Goal: Task Accomplishment & Management: Manage account settings

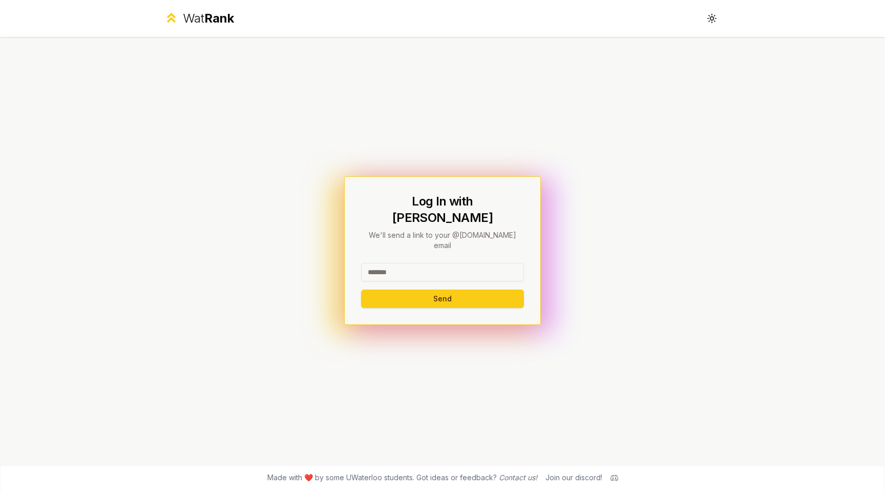
click at [414, 263] on input at bounding box center [442, 272] width 163 height 18
click at [451, 292] on button "Send" at bounding box center [442, 299] width 163 height 18
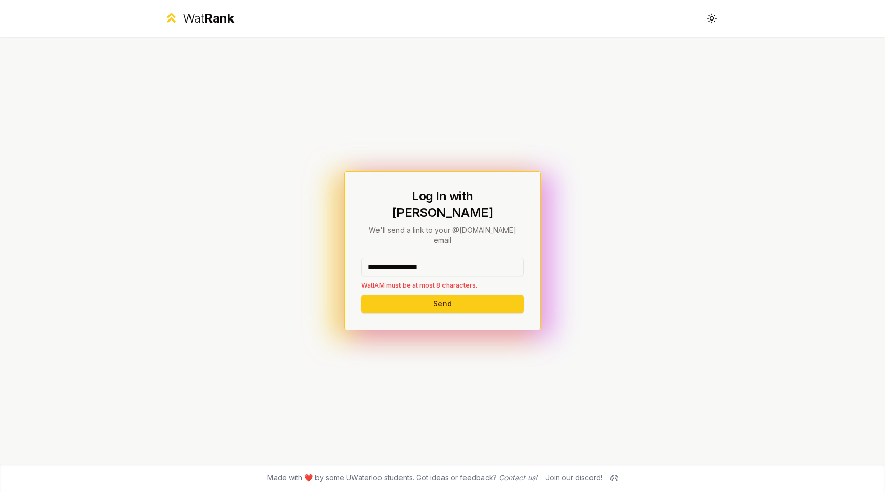
drag, startPoint x: 394, startPoint y: 253, endPoint x: 636, endPoint y: 253, distance: 241.9
click at [625, 253] on div "**********" at bounding box center [443, 250] width 590 height 427
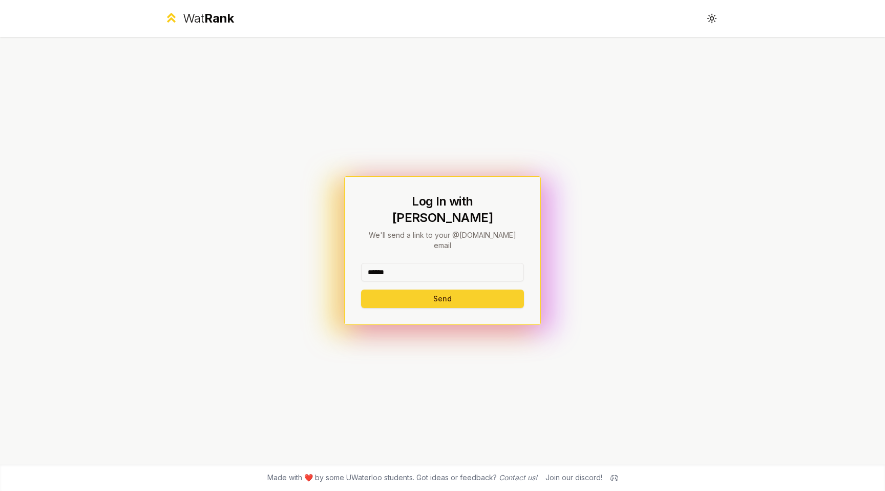
type input "******"
click at [400, 290] on button "Send" at bounding box center [442, 299] width 163 height 18
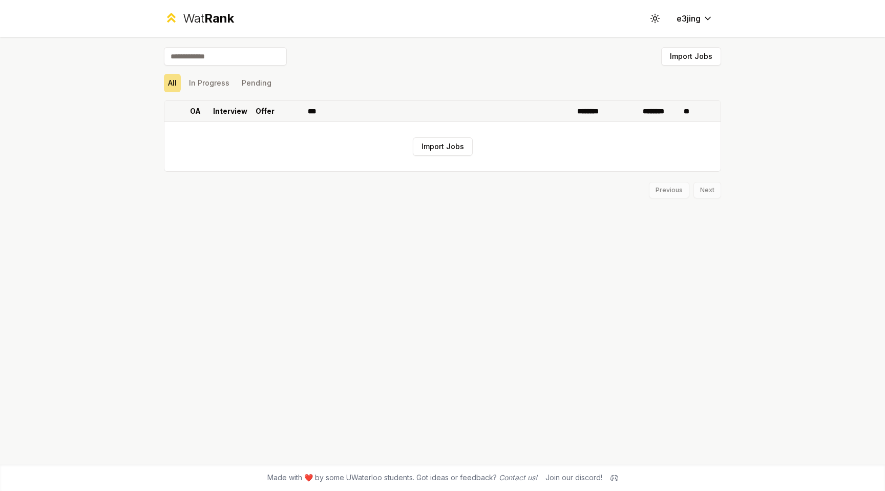
click at [228, 111] on p "Interview" at bounding box center [230, 111] width 34 height 10
click at [209, 88] on button "In Progress" at bounding box center [209, 83] width 49 height 18
click at [175, 84] on button "All" at bounding box center [172, 83] width 17 height 18
click at [432, 149] on button "Import Jobs" at bounding box center [443, 146] width 60 height 18
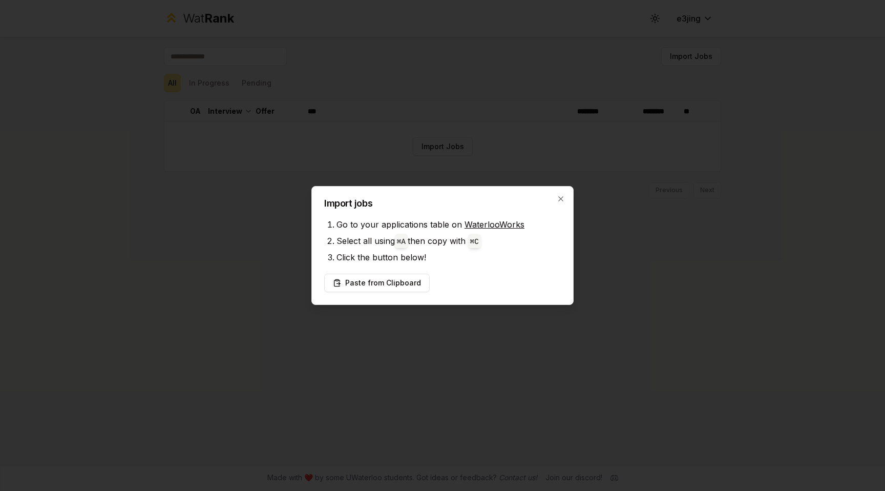
click at [475, 224] on link "WaterlooWorks" at bounding box center [495, 224] width 60 height 10
click at [403, 286] on button "Paste from Clipboard" at bounding box center [377, 283] width 106 height 18
click at [383, 282] on button "Paste from Clipboard" at bounding box center [377, 283] width 106 height 18
click at [397, 286] on button "Paste from Clipboard" at bounding box center [377, 283] width 106 height 18
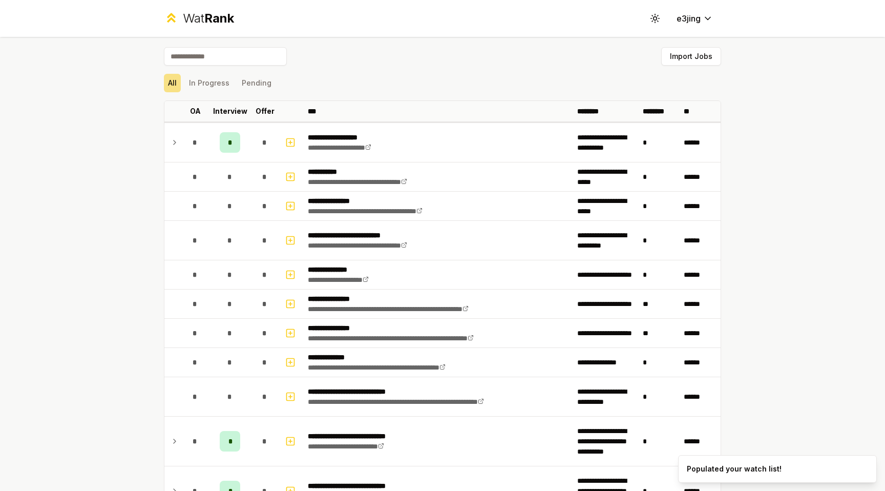
click at [128, 239] on div "**********" at bounding box center [442, 245] width 885 height 491
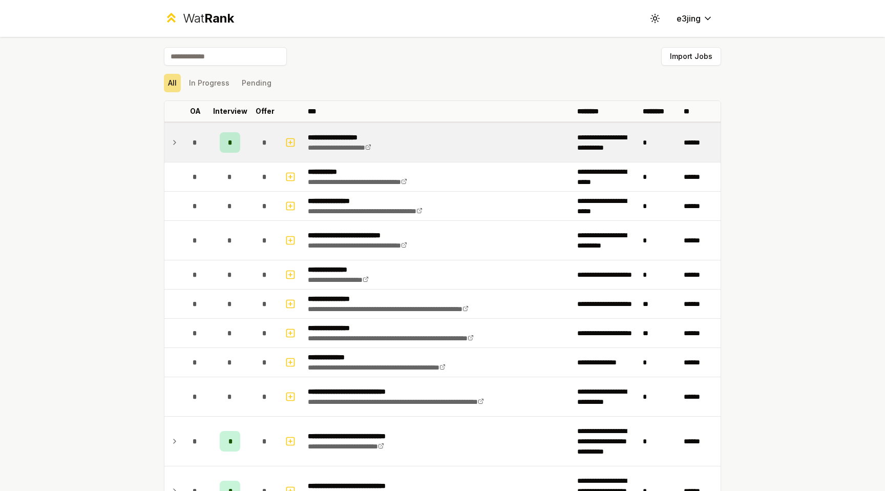
click at [233, 143] on div "*" at bounding box center [230, 142] width 20 height 20
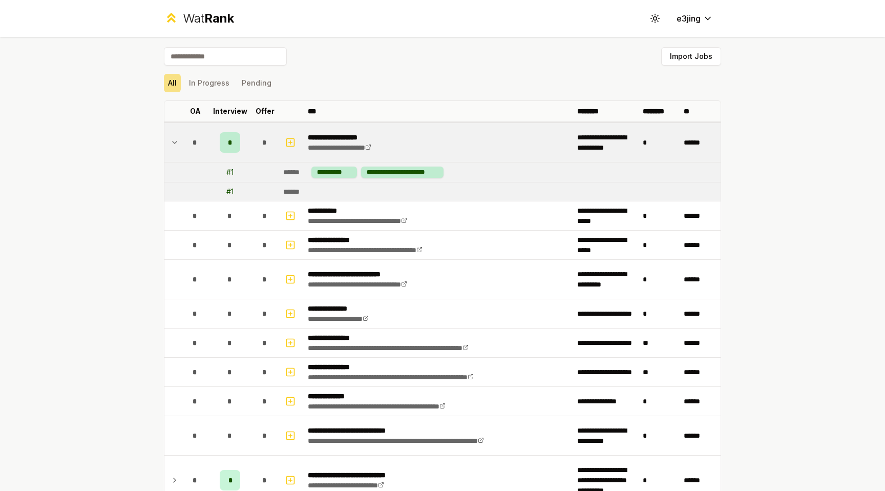
click at [233, 143] on div "*" at bounding box center [230, 142] width 20 height 20
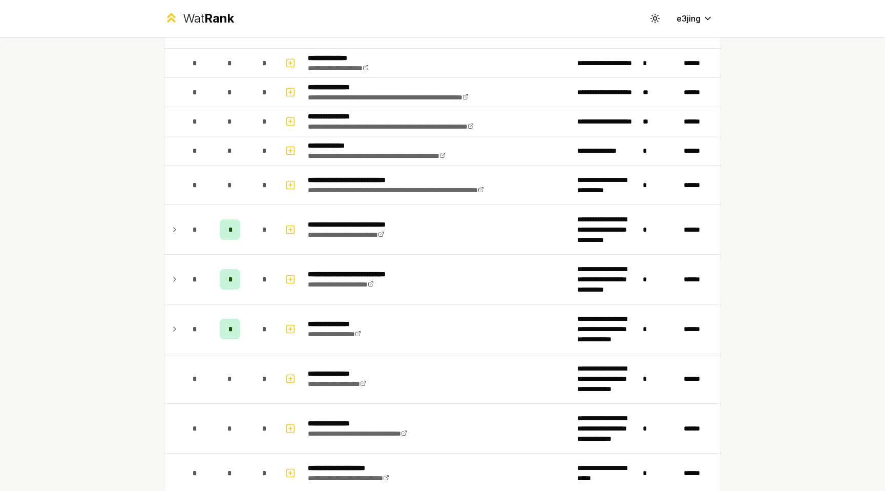
scroll to position [215, 0]
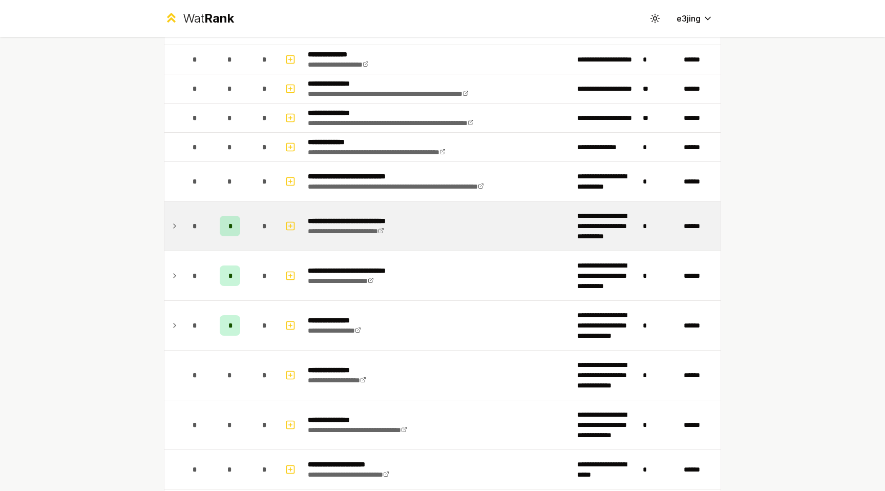
click at [236, 227] on div "*" at bounding box center [230, 226] width 20 height 20
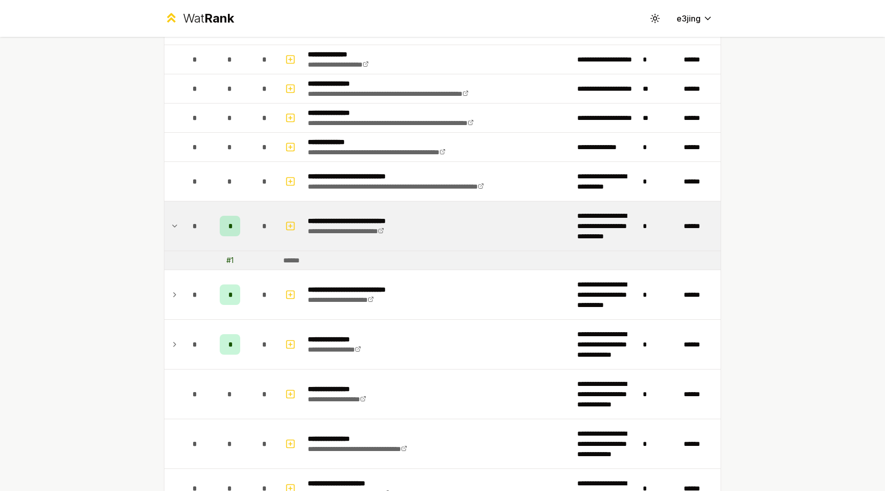
click at [236, 226] on div "*" at bounding box center [230, 226] width 20 height 20
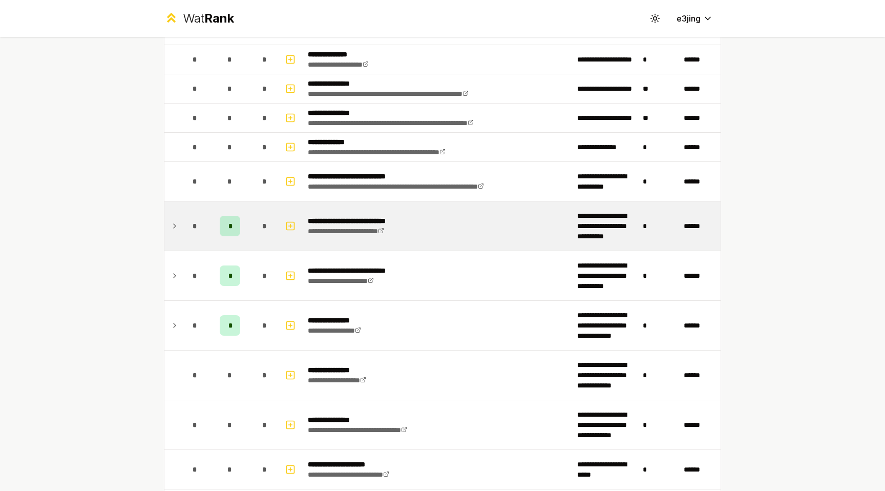
scroll to position [376, 0]
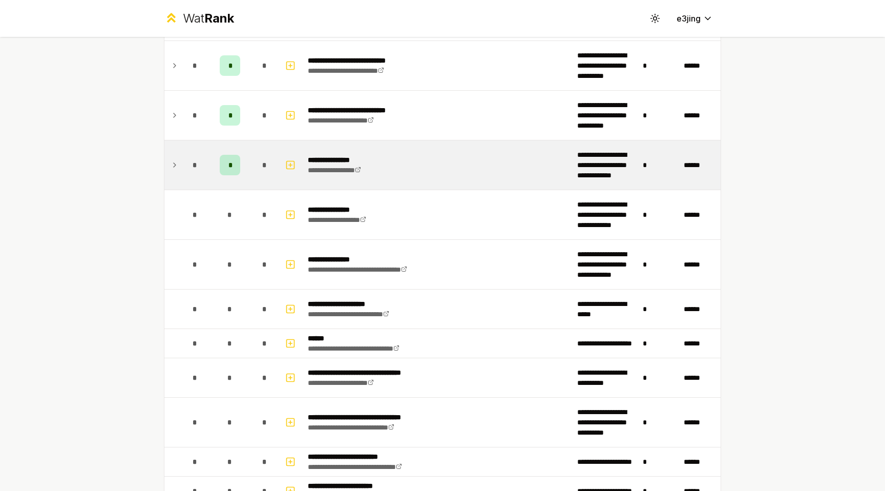
click at [230, 171] on div "*" at bounding box center [230, 165] width 20 height 20
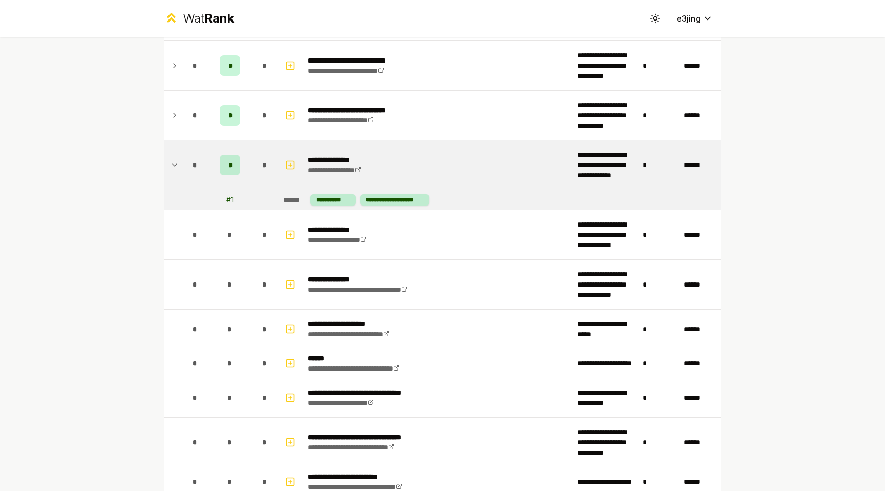
click at [230, 171] on div "*" at bounding box center [230, 165] width 20 height 20
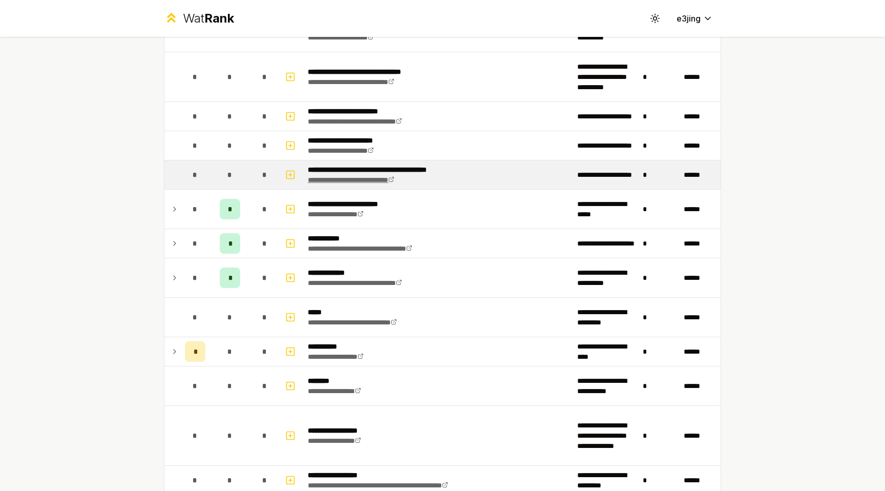
scroll to position [721, 0]
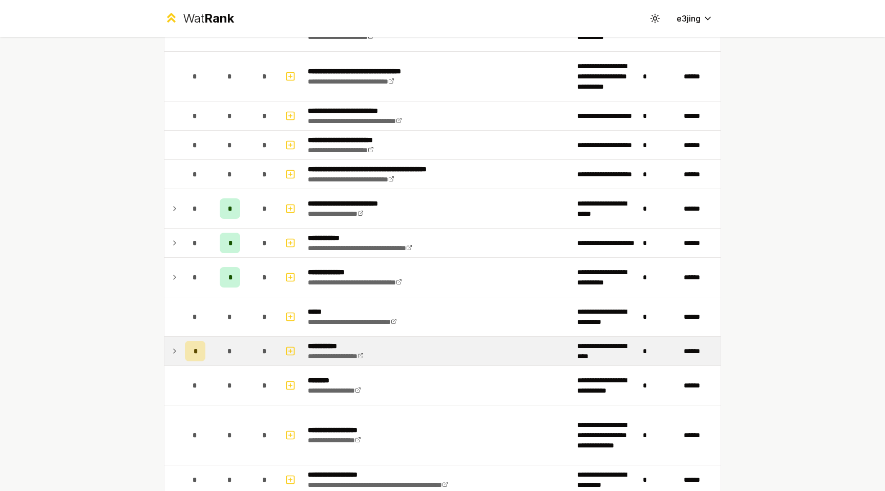
click at [195, 349] on span "*" at bounding box center [195, 351] width 3 height 10
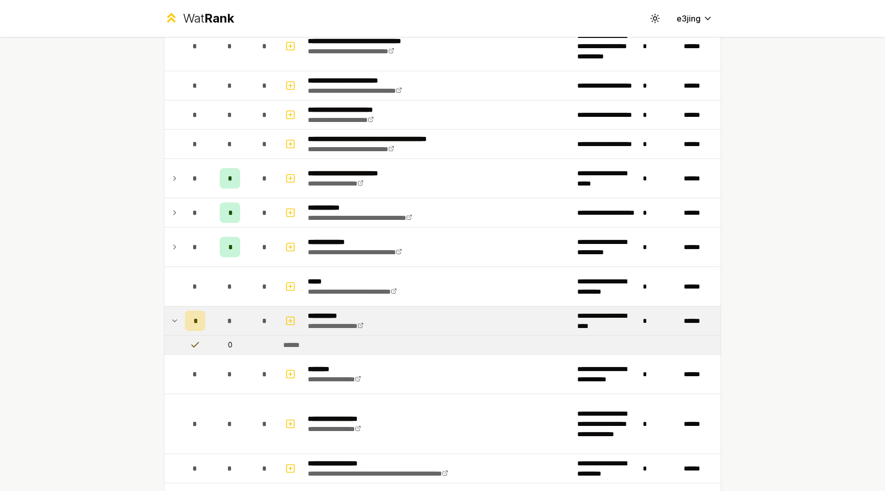
scroll to position [753, 0]
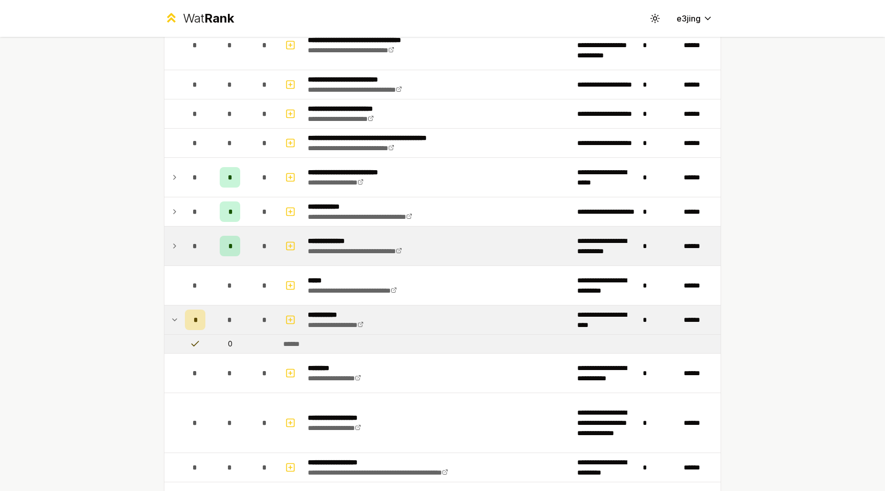
click at [229, 251] on div "*" at bounding box center [230, 246] width 20 height 20
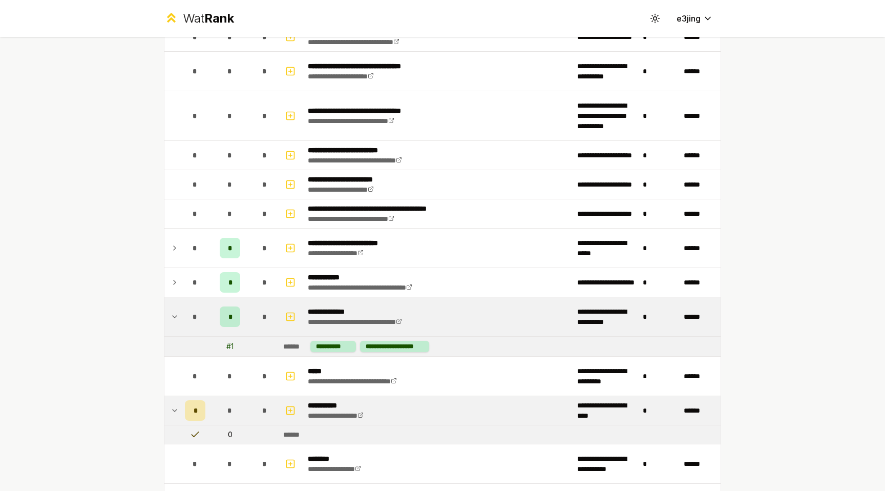
scroll to position [727, 0]
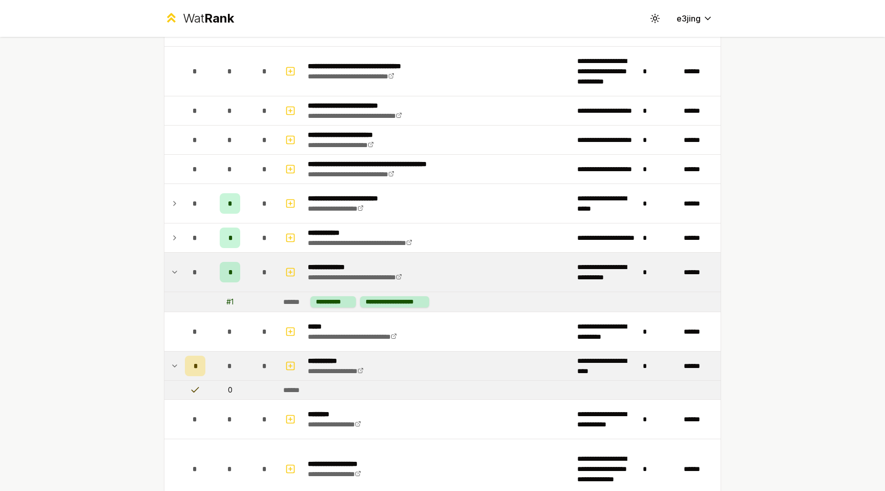
click at [232, 269] on div "*" at bounding box center [230, 272] width 20 height 20
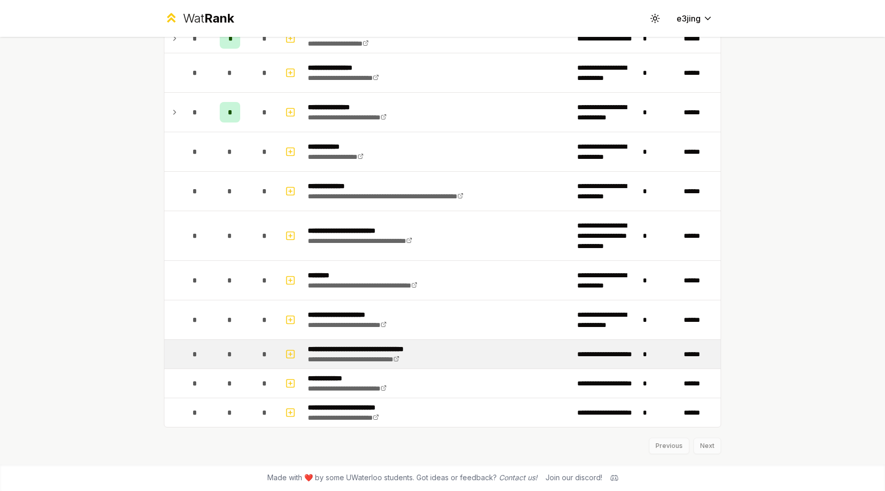
scroll to position [1418, 0]
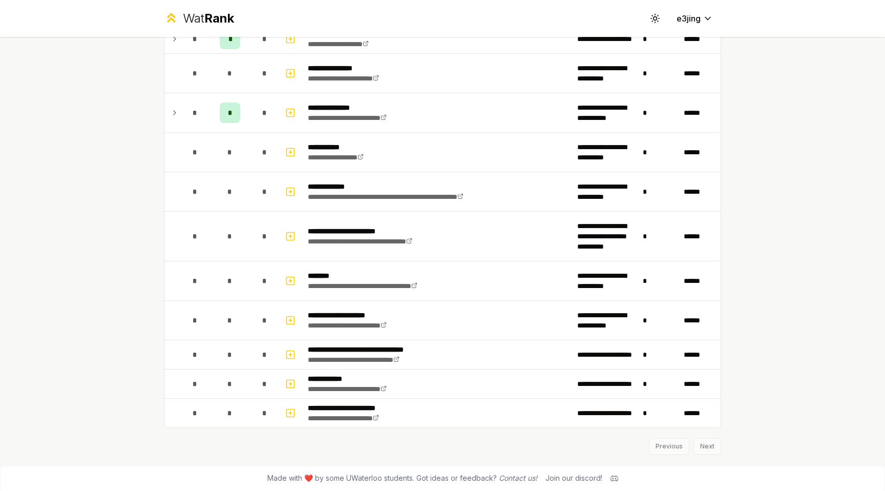
click at [711, 442] on div "Previous Next" at bounding box center [443, 441] width 558 height 27
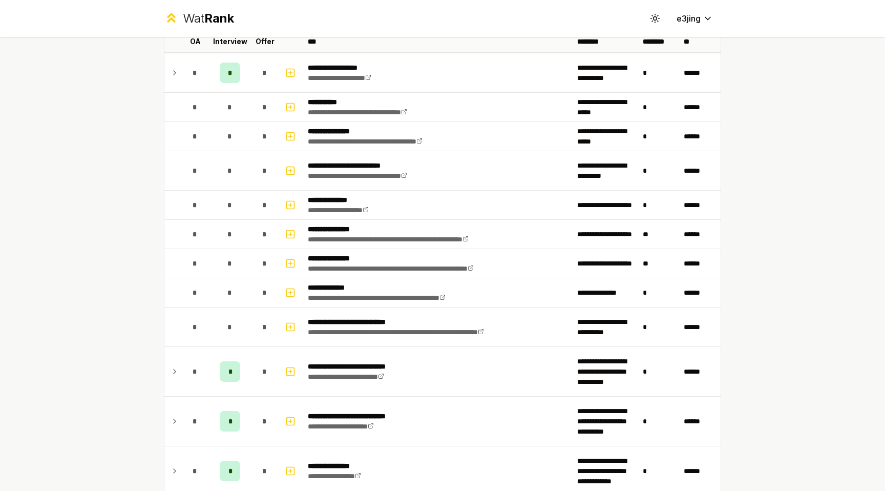
scroll to position [0, 0]
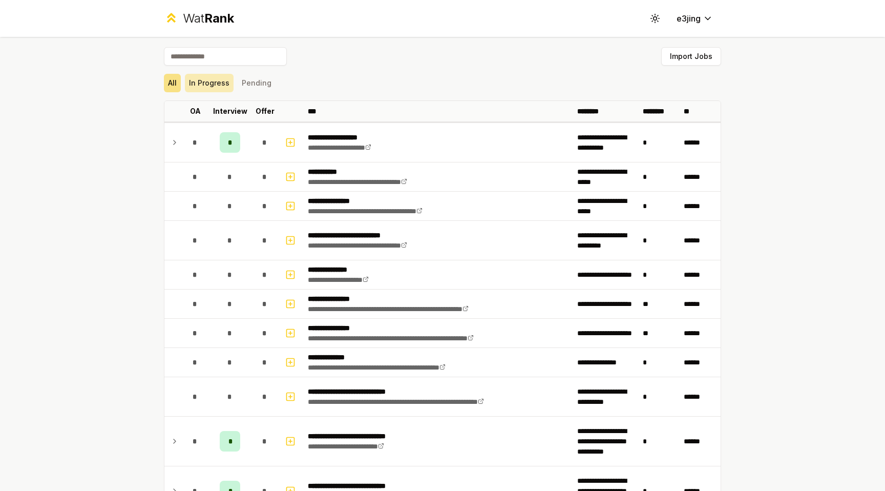
click at [217, 77] on button "In Progress" at bounding box center [209, 83] width 49 height 18
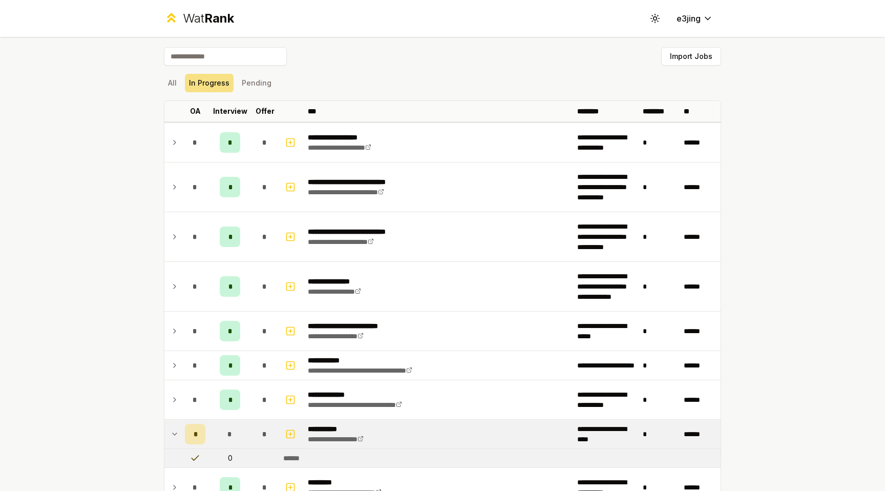
click at [195, 443] on div "*" at bounding box center [195, 434] width 20 height 20
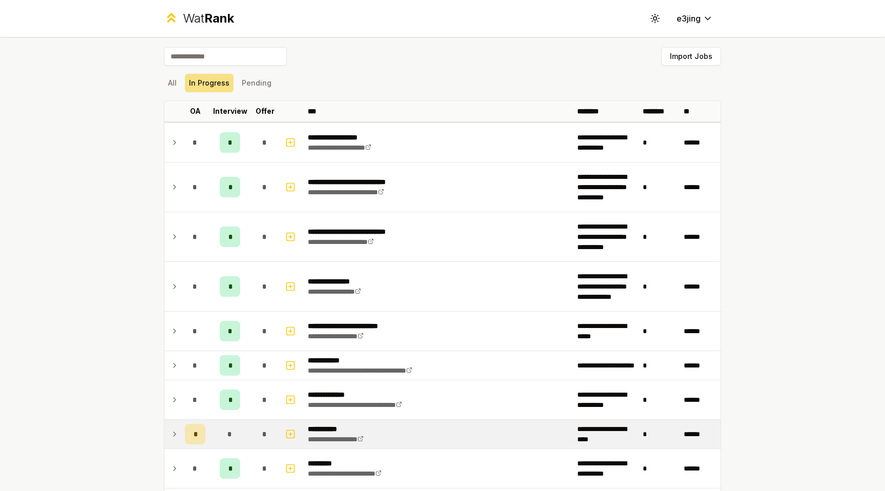
scroll to position [130, 0]
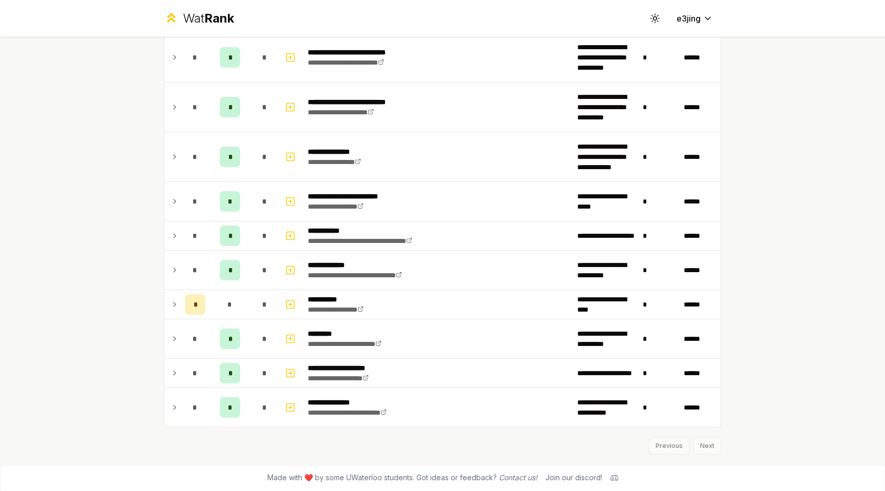
click at [97, 349] on div "**********" at bounding box center [442, 245] width 885 height 491
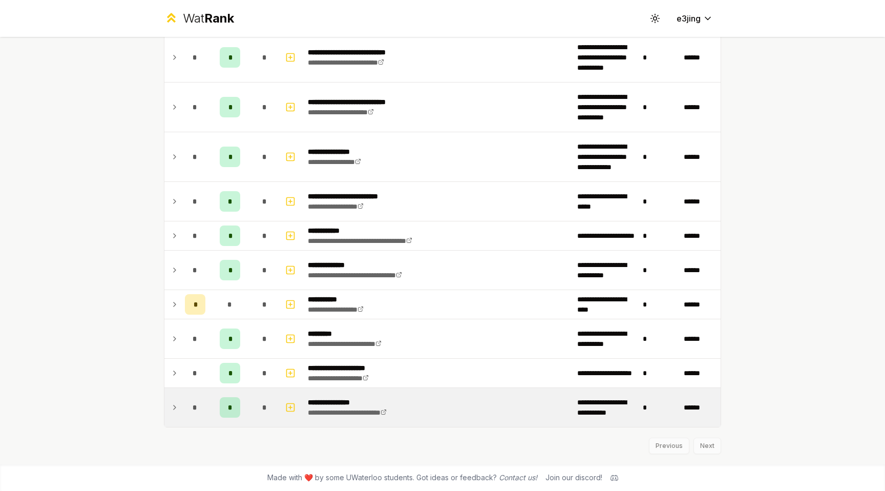
click at [222, 403] on div "*" at bounding box center [230, 407] width 20 height 20
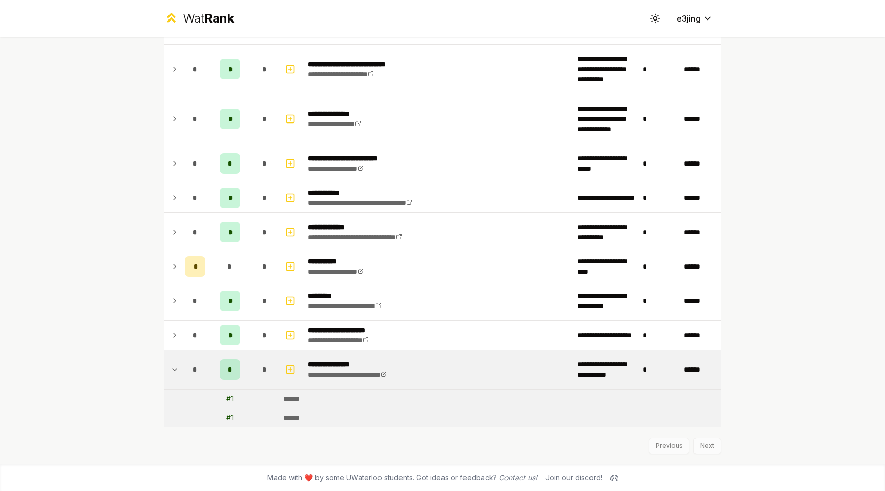
click at [225, 375] on div "*" at bounding box center [230, 369] width 20 height 20
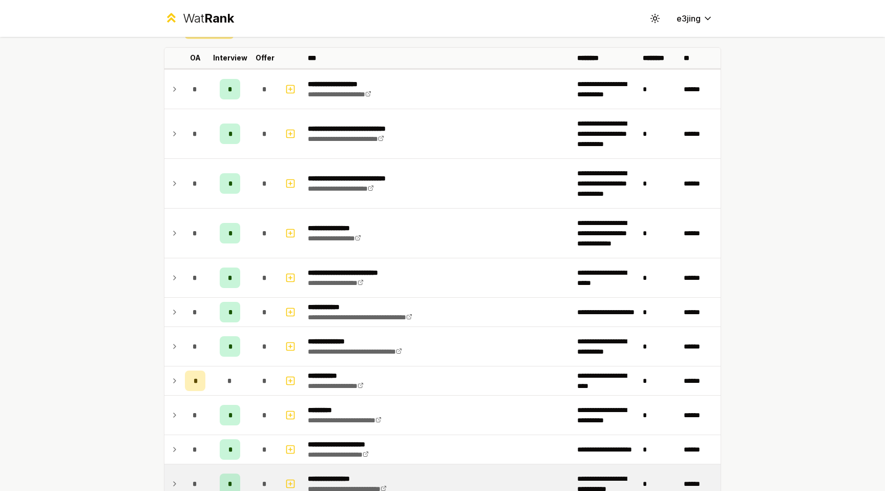
scroll to position [0, 0]
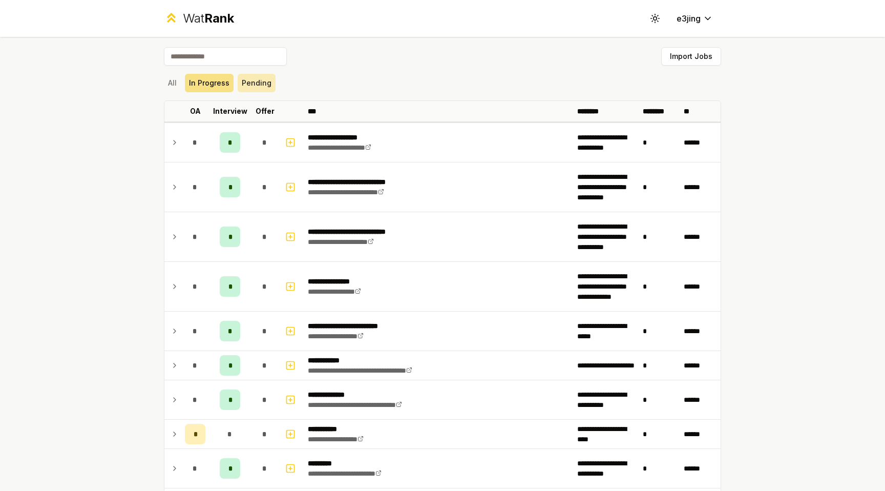
click at [262, 89] on button "Pending" at bounding box center [257, 83] width 38 height 18
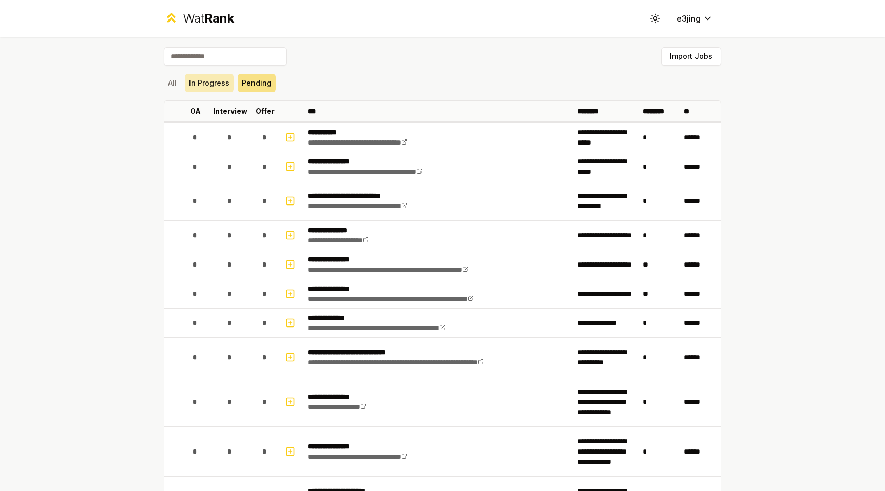
click at [224, 86] on button "In Progress" at bounding box center [209, 83] width 49 height 18
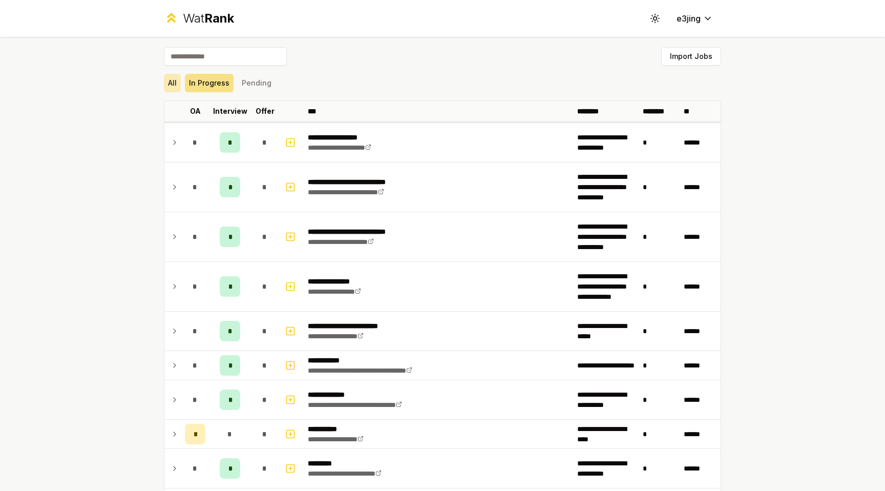
click at [180, 81] on button "All" at bounding box center [172, 83] width 17 height 18
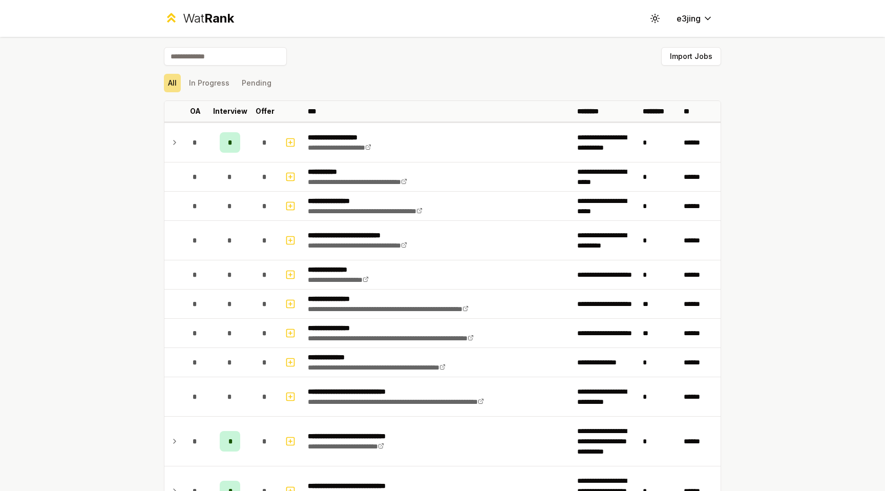
click at [198, 59] on input at bounding box center [225, 56] width 123 height 18
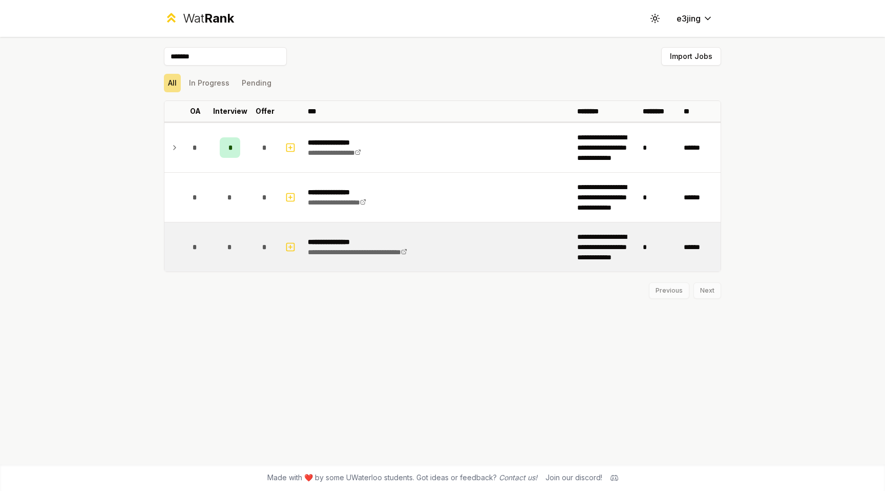
type input "*******"
click at [257, 236] on td "*" at bounding box center [265, 246] width 29 height 49
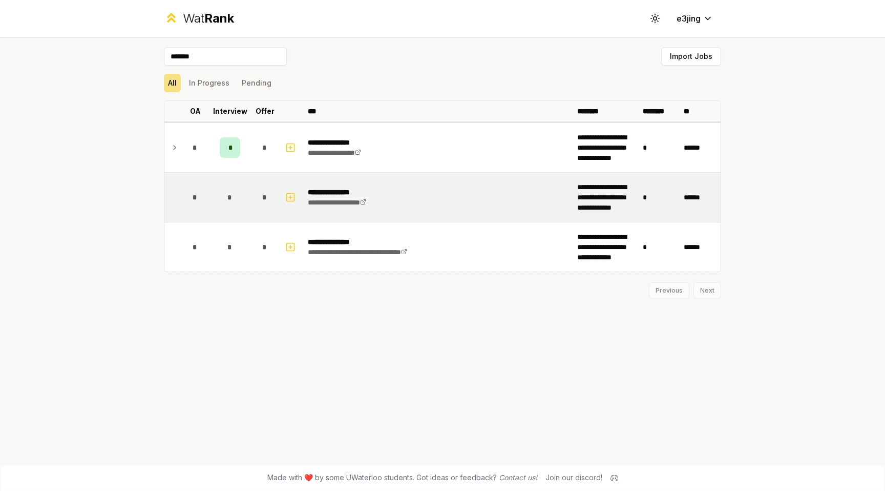
click at [280, 196] on td at bounding box center [291, 197] width 25 height 49
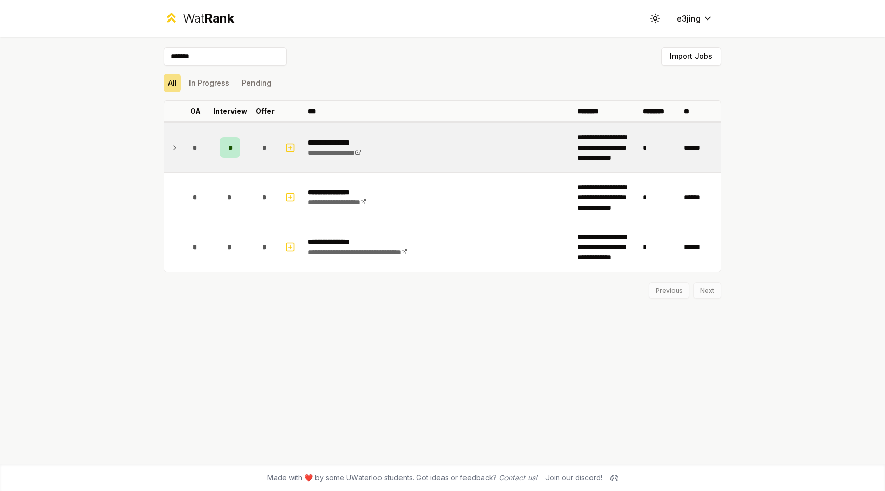
click at [254, 147] on td "*" at bounding box center [265, 147] width 29 height 49
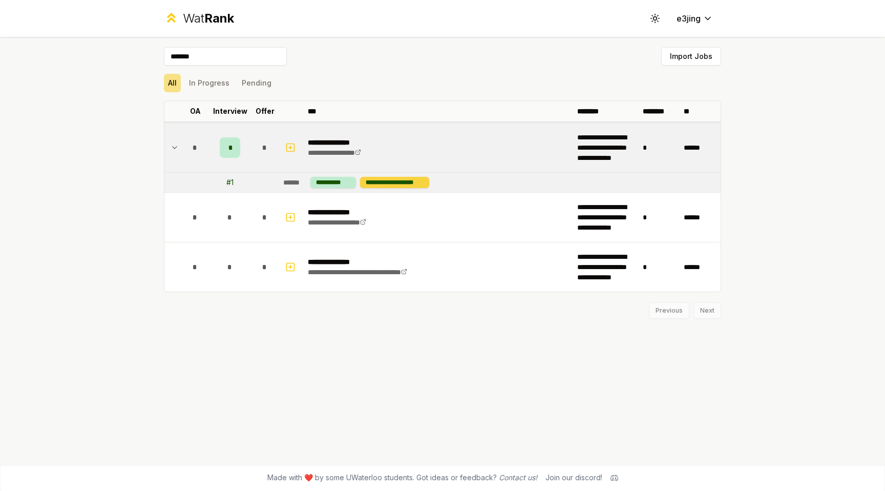
click at [396, 183] on div "**********" at bounding box center [394, 182] width 69 height 11
click at [698, 56] on button "Import Jobs" at bounding box center [692, 56] width 60 height 18
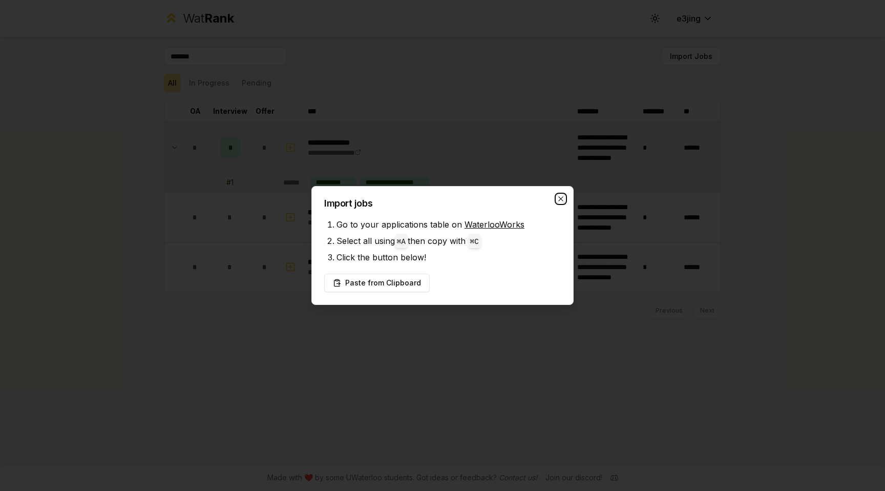
click at [562, 196] on icon "button" at bounding box center [561, 199] width 8 height 8
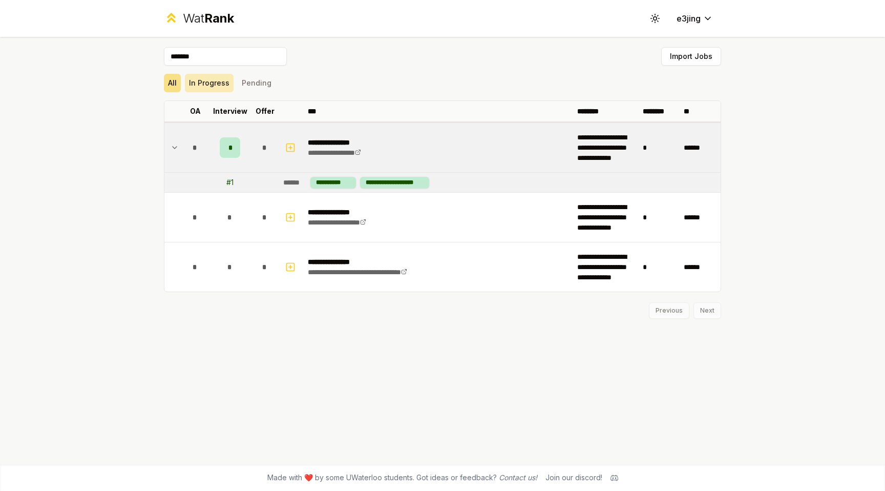
click at [204, 78] on button "In Progress" at bounding box center [209, 83] width 49 height 18
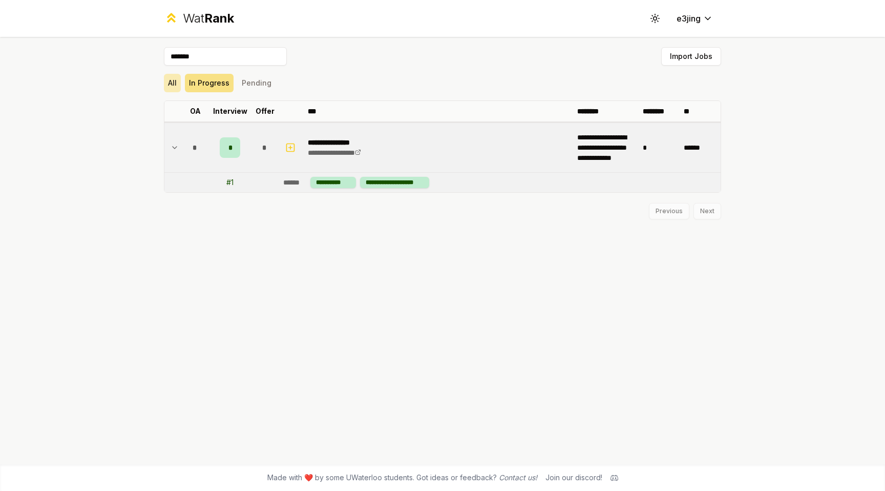
click at [175, 81] on button "All" at bounding box center [172, 83] width 17 height 18
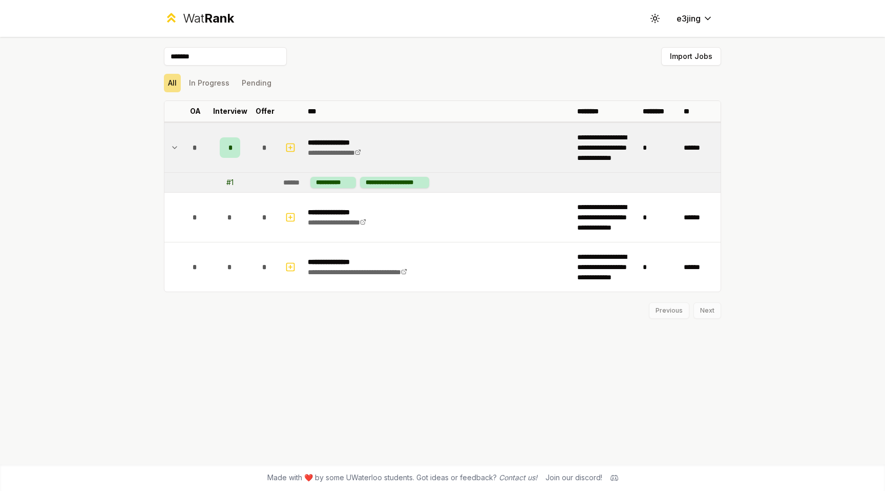
click at [206, 55] on input "*******" at bounding box center [225, 56] width 123 height 18
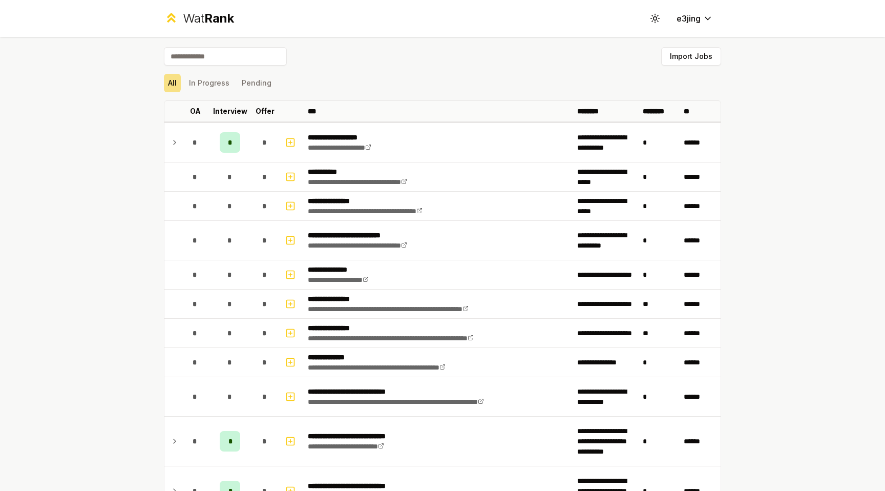
click at [83, 145] on div "**********" at bounding box center [442, 245] width 885 height 491
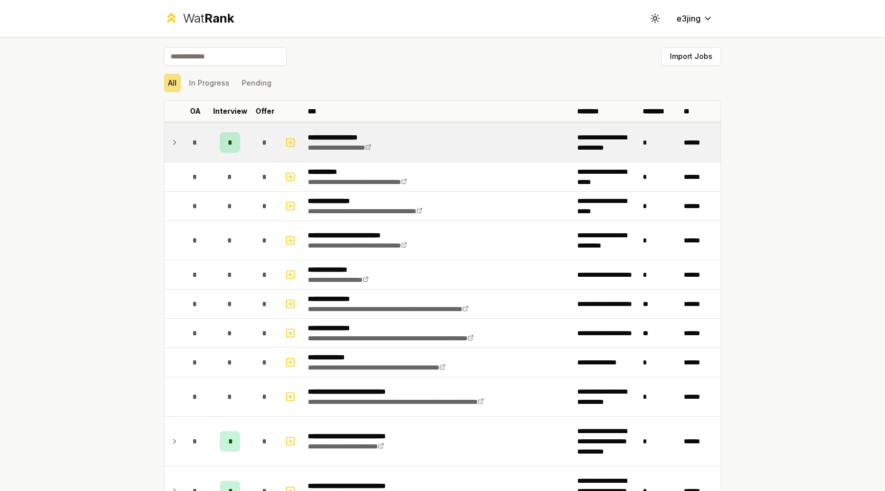
click at [244, 144] on td "*" at bounding box center [230, 142] width 41 height 39
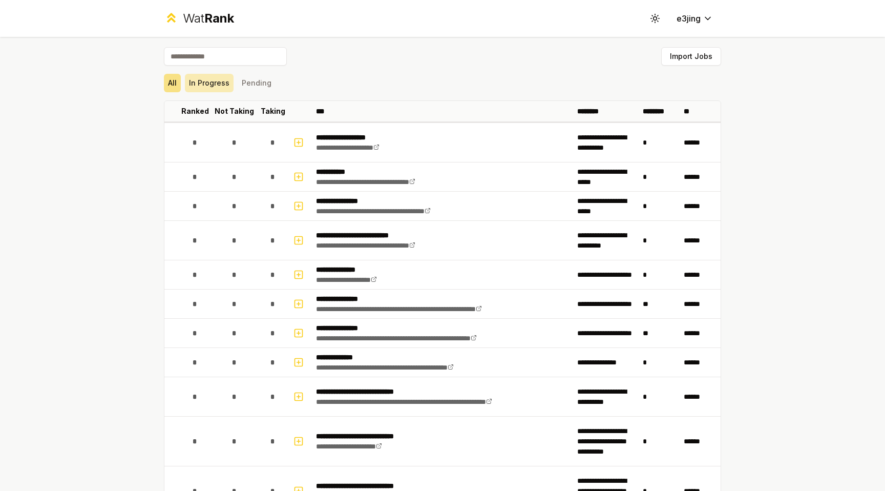
click at [217, 78] on button "In Progress" at bounding box center [209, 83] width 49 height 18
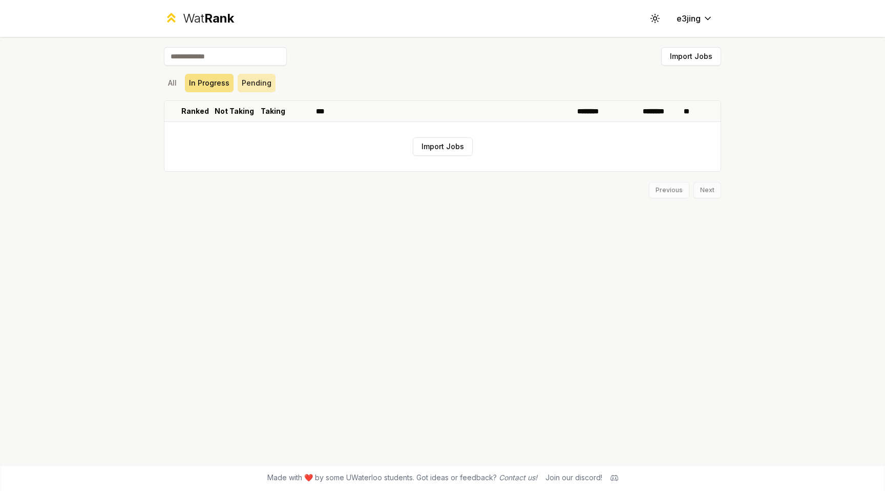
click at [247, 79] on button "Pending" at bounding box center [257, 83] width 38 height 18
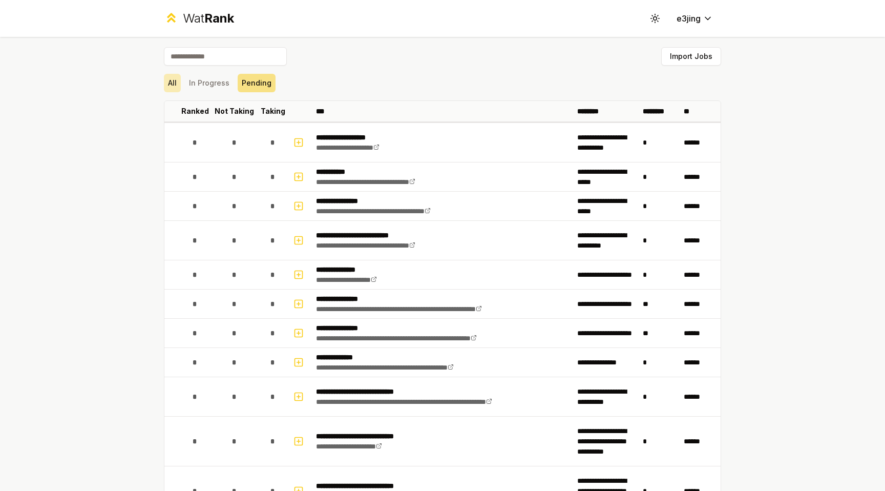
click at [171, 83] on button "All" at bounding box center [172, 83] width 17 height 18
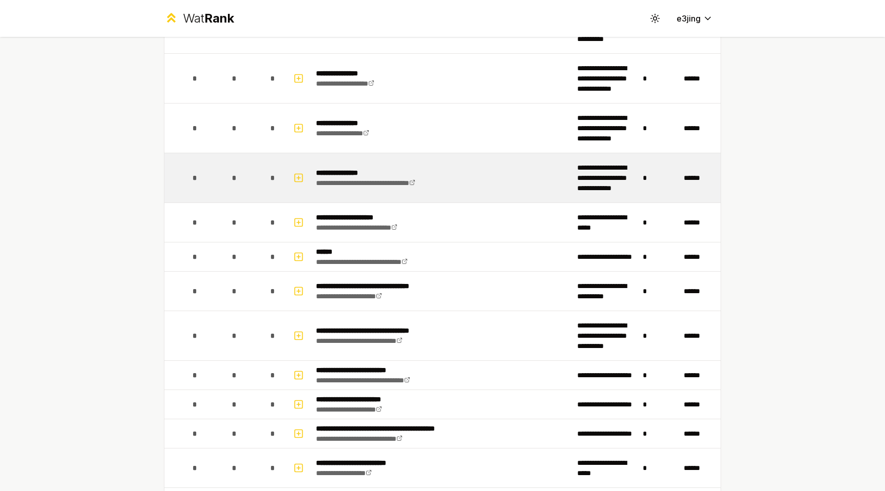
scroll to position [456, 0]
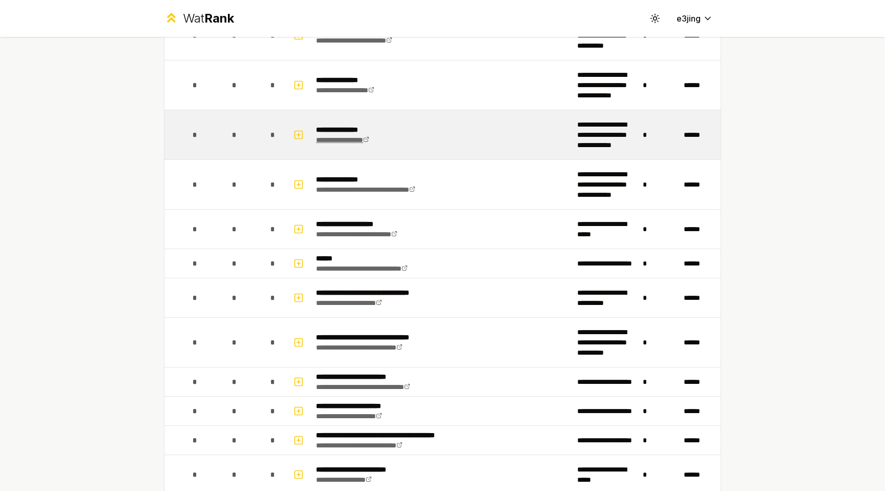
click at [362, 143] on link "**********" at bounding box center [342, 139] width 53 height 7
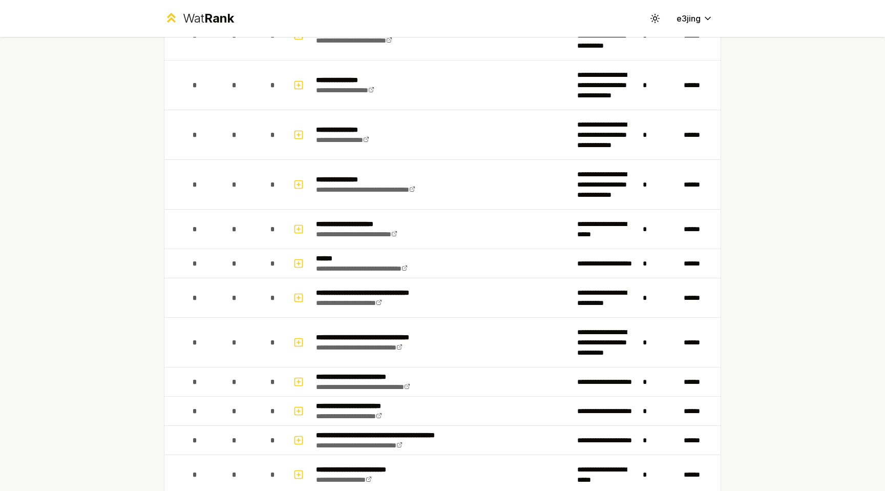
click at [40, 245] on div "**********" at bounding box center [442, 245] width 885 height 491
click at [73, 246] on div "**********" at bounding box center [442, 245] width 885 height 491
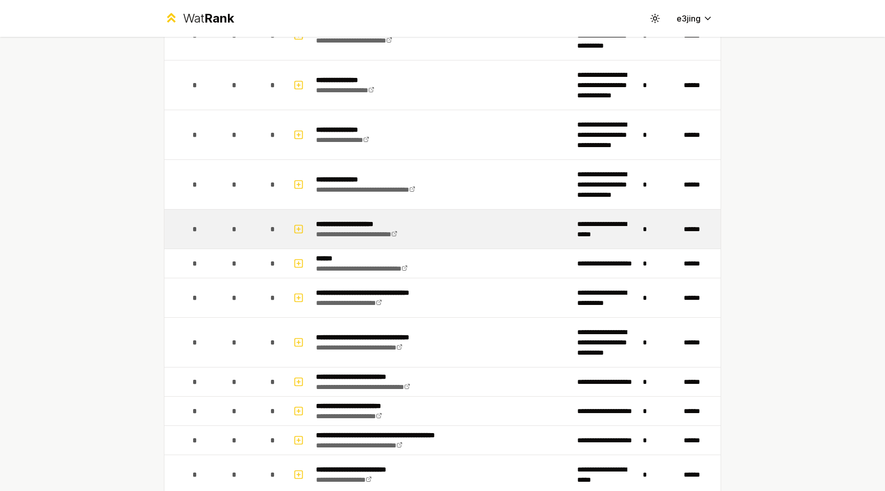
click at [221, 228] on td "*" at bounding box center [234, 229] width 49 height 39
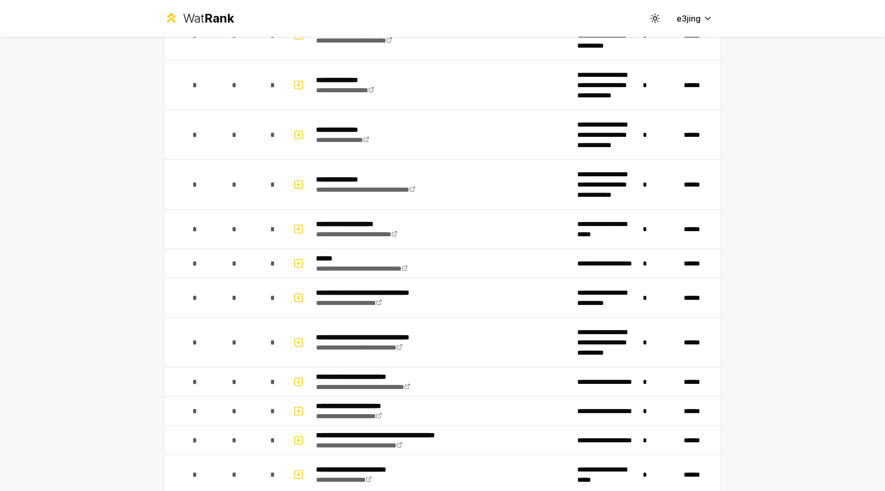
click at [765, 136] on div "**********" at bounding box center [442, 245] width 885 height 491
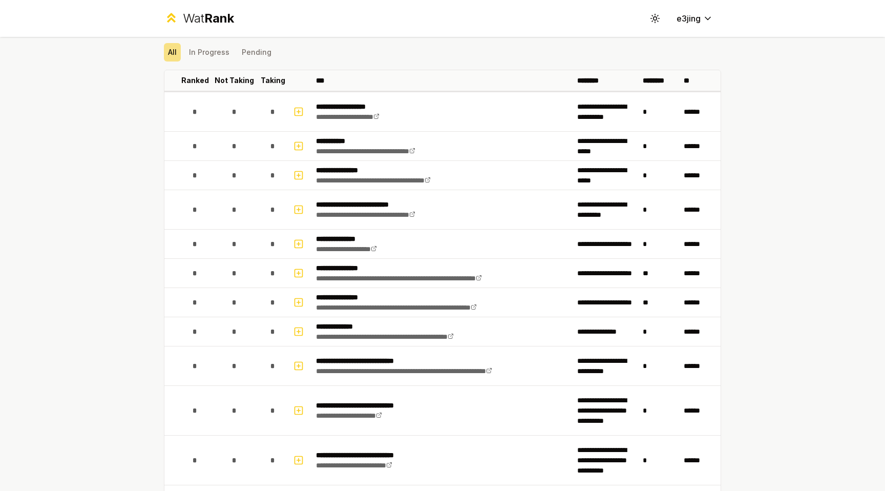
scroll to position [0, 0]
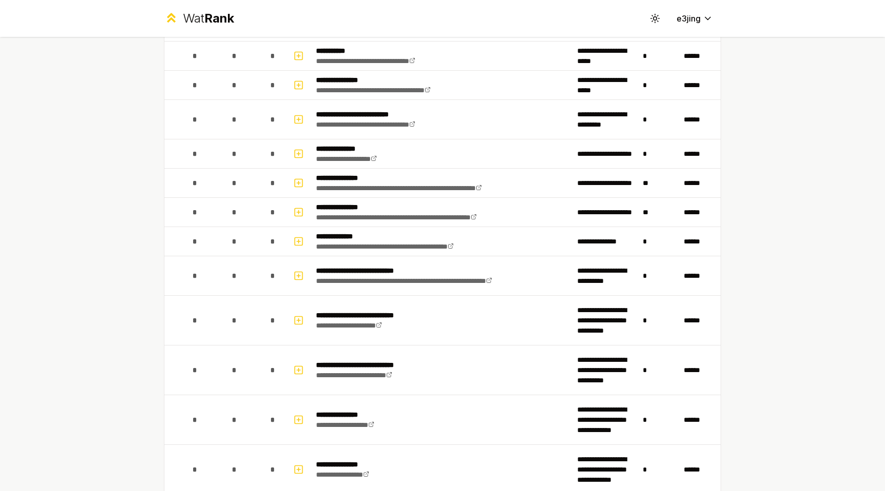
scroll to position [122, 0]
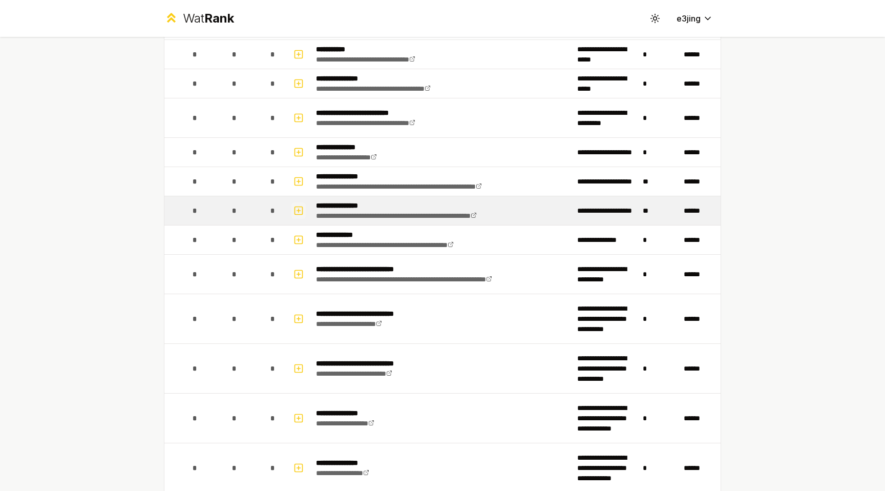
click at [304, 212] on button "button" at bounding box center [299, 210] width 14 height 16
select select
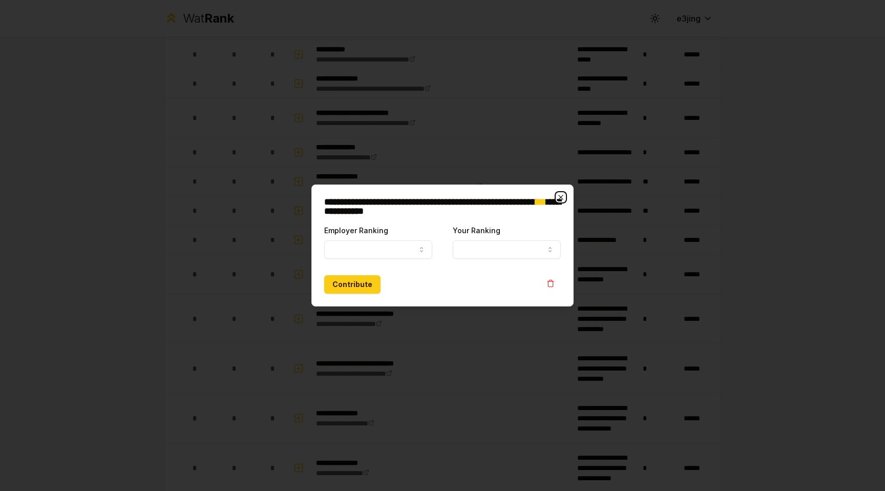
click at [564, 196] on icon "button" at bounding box center [561, 197] width 8 height 8
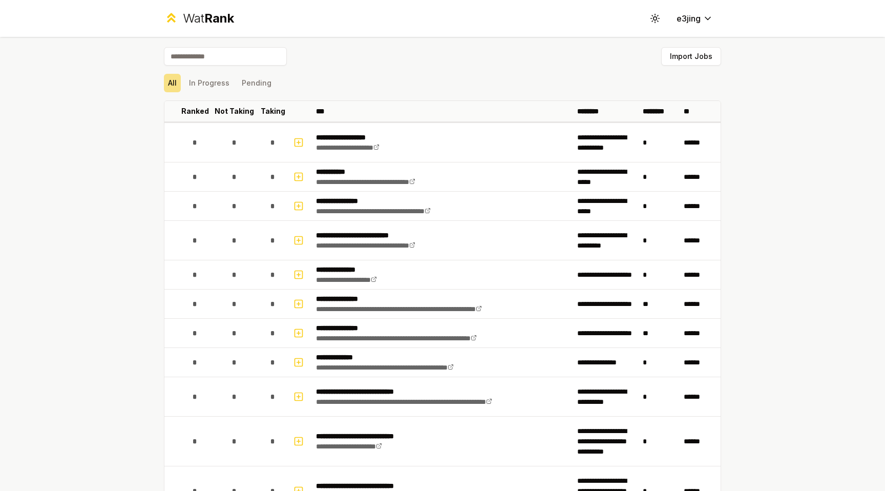
scroll to position [290, 0]
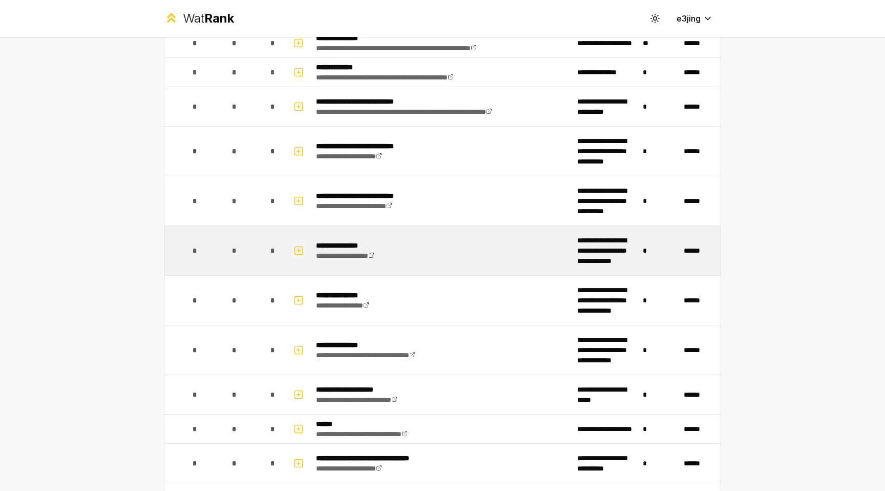
click at [293, 250] on button "button" at bounding box center [299, 250] width 14 height 16
select select
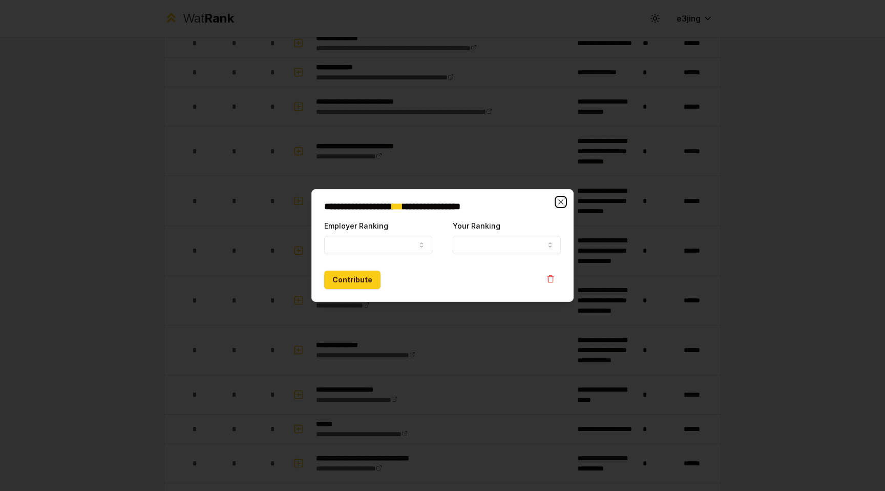
click at [561, 201] on icon "button" at bounding box center [561, 202] width 8 height 8
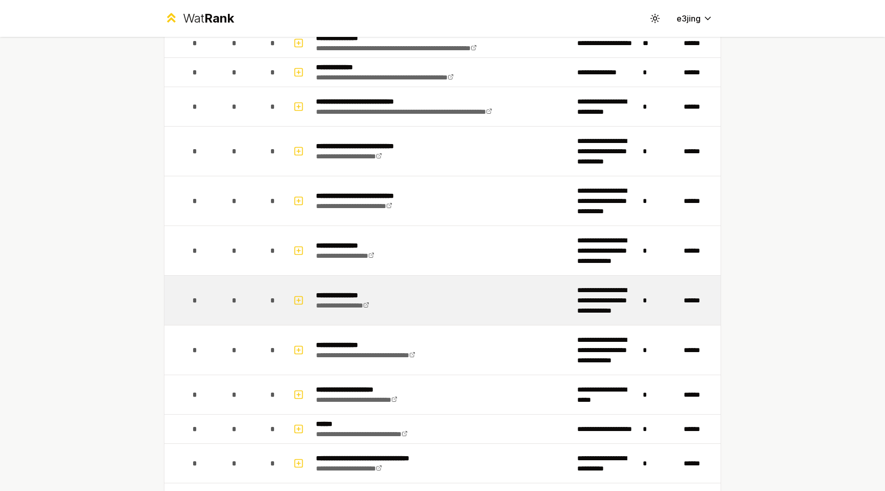
click at [306, 296] on td at bounding box center [299, 300] width 25 height 49
click at [300, 300] on icon "button" at bounding box center [299, 300] width 4 height 0
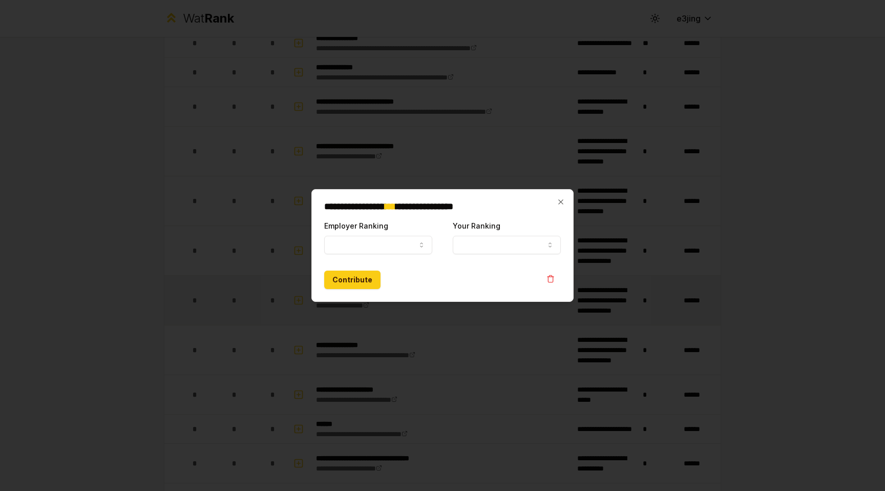
select select
click at [562, 199] on icon "button" at bounding box center [561, 202] width 8 height 8
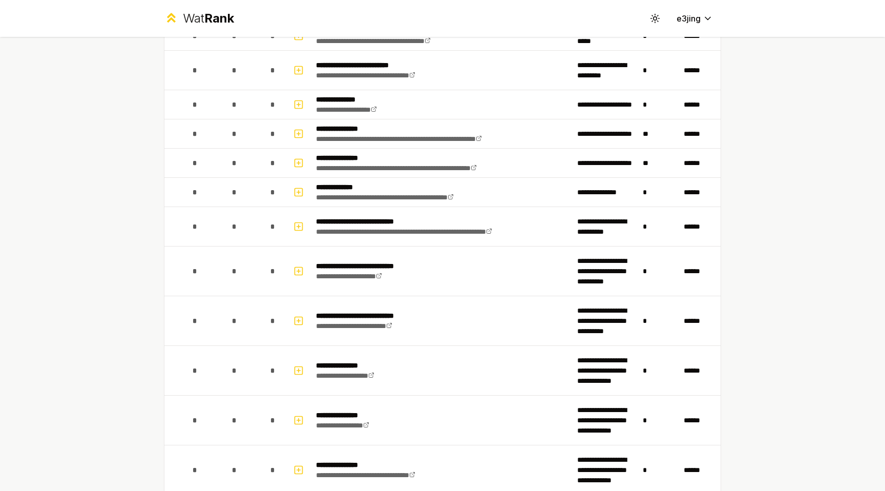
scroll to position [170, 0]
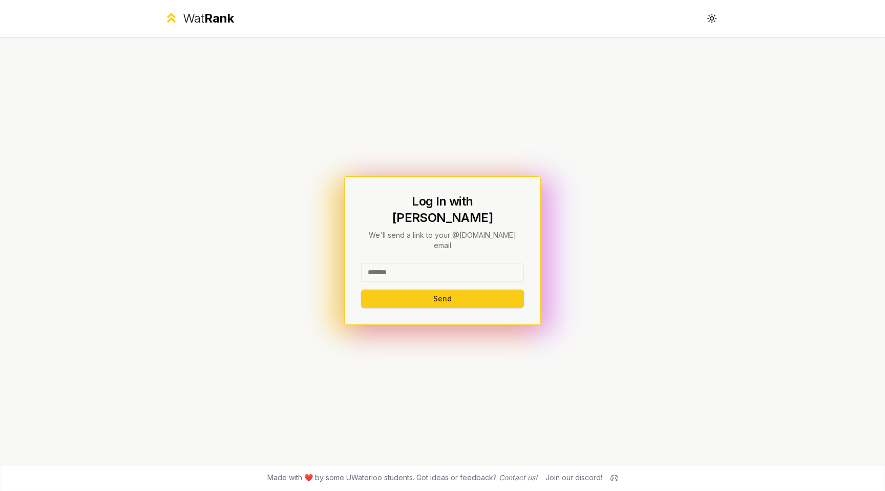
click at [438, 246] on div "Log In with WatIAM We'll send a link to your @[DOMAIN_NAME] email Send" at bounding box center [442, 250] width 163 height 115
click at [434, 263] on input at bounding box center [442, 272] width 163 height 18
type input "******"
click at [377, 290] on button "Send" at bounding box center [442, 299] width 163 height 18
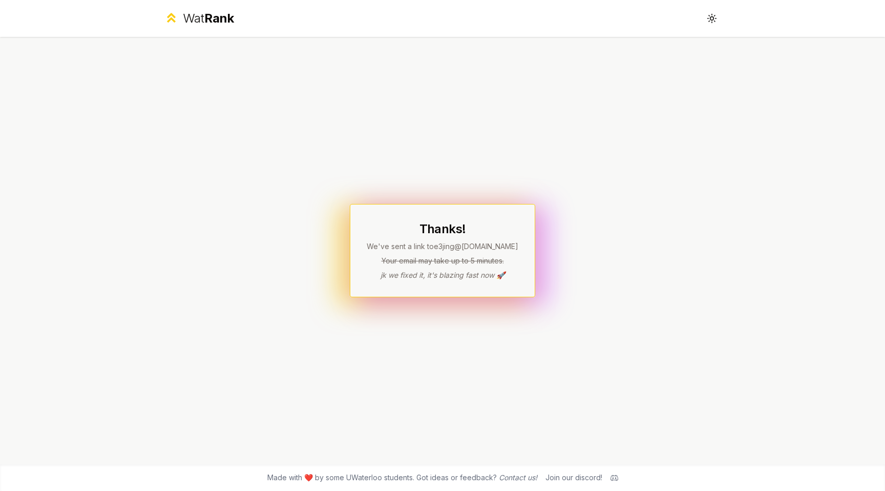
click at [213, 15] on span "Rank" at bounding box center [219, 18] width 30 height 15
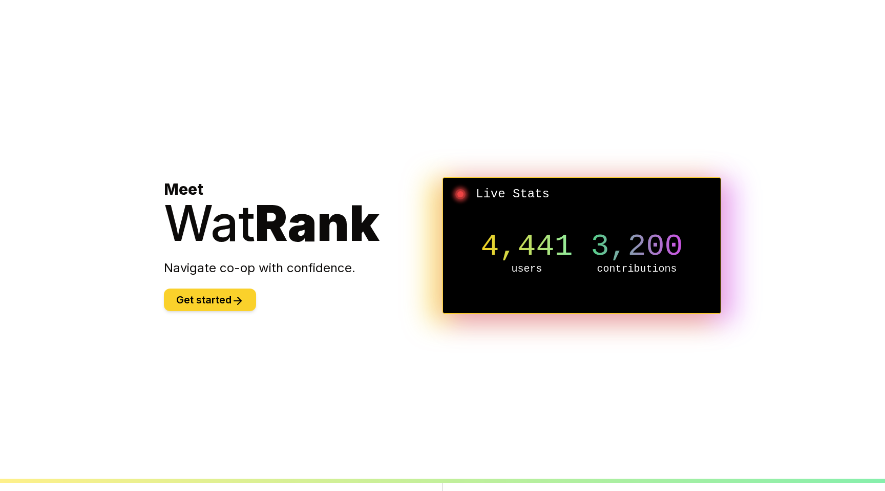
click at [238, 297] on icon at bounding box center [238, 301] width 12 height 12
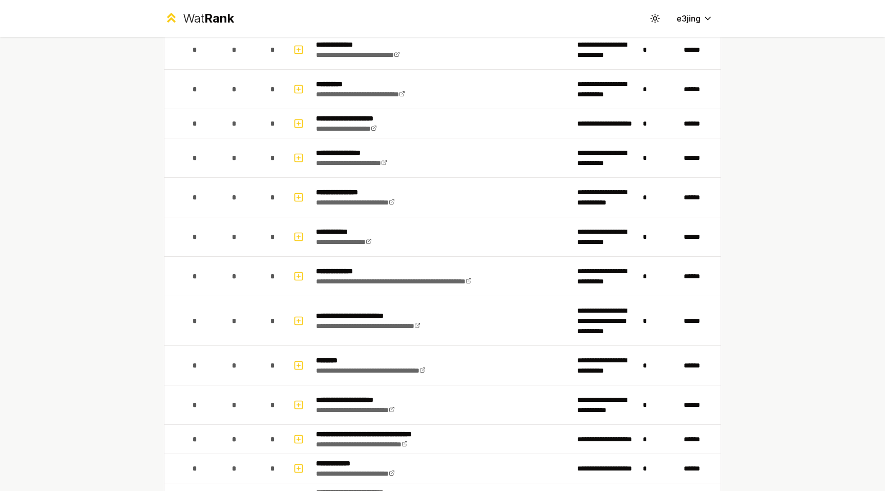
scroll to position [1313, 0]
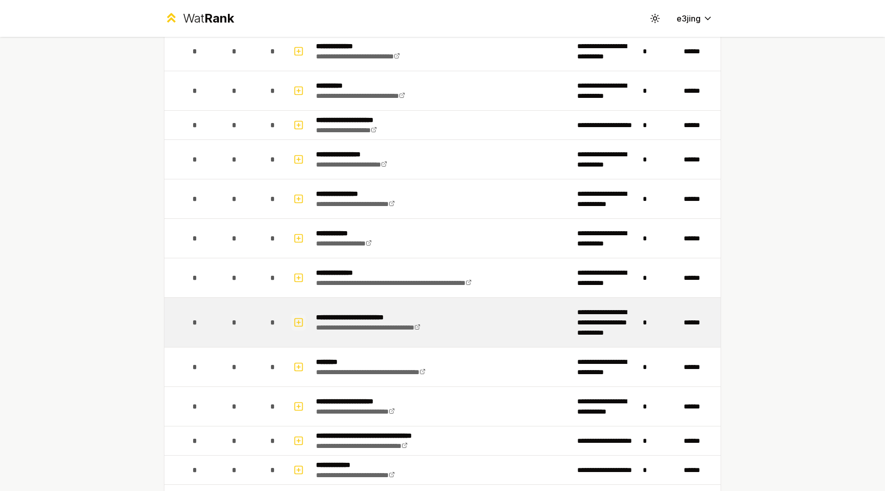
click at [301, 326] on rect "button" at bounding box center [299, 322] width 8 height 8
select select
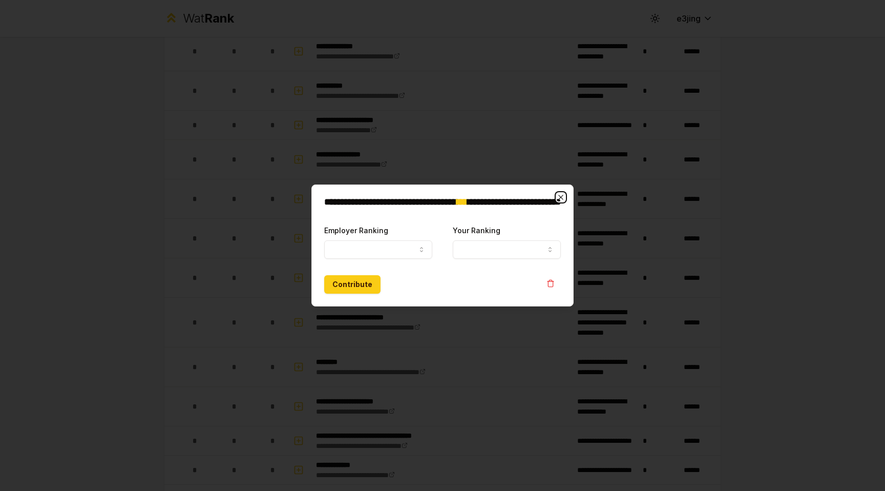
click at [564, 198] on icon "button" at bounding box center [561, 197] width 8 height 8
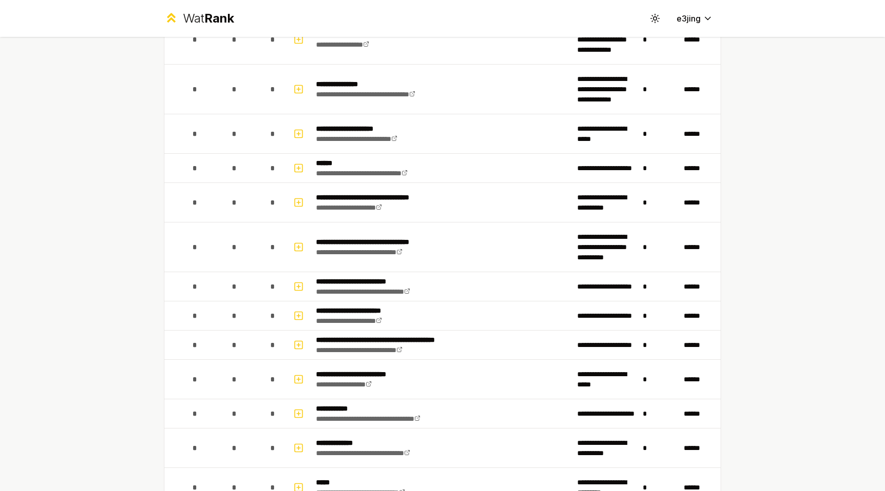
scroll to position [226, 0]
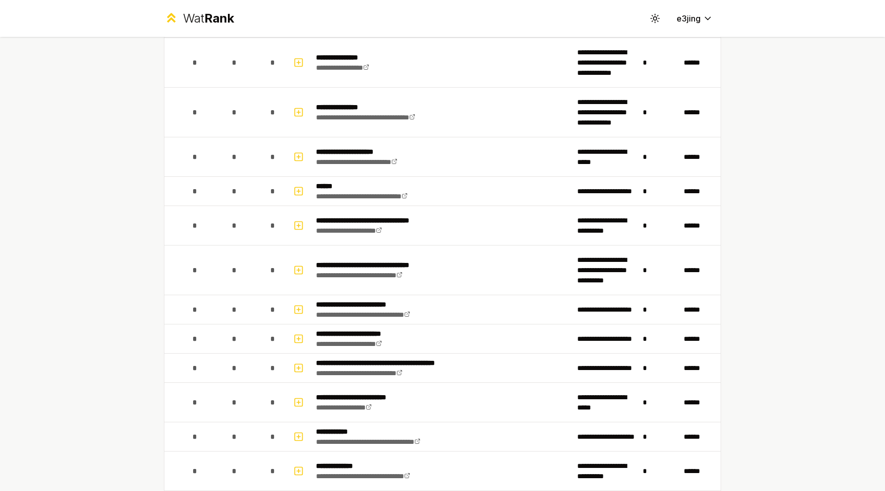
scroll to position [531, 0]
